Goal: Go to known website: Access a specific website the user already knows

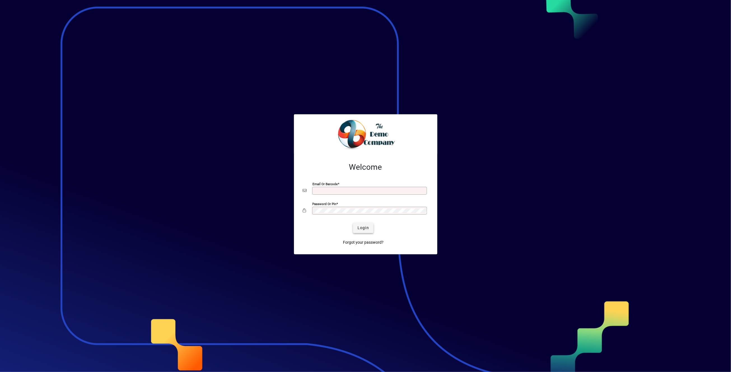
type input "**********"
click at [367, 227] on span "Login" at bounding box center [363, 228] width 11 height 6
